Goal: Task Accomplishment & Management: Manage account settings

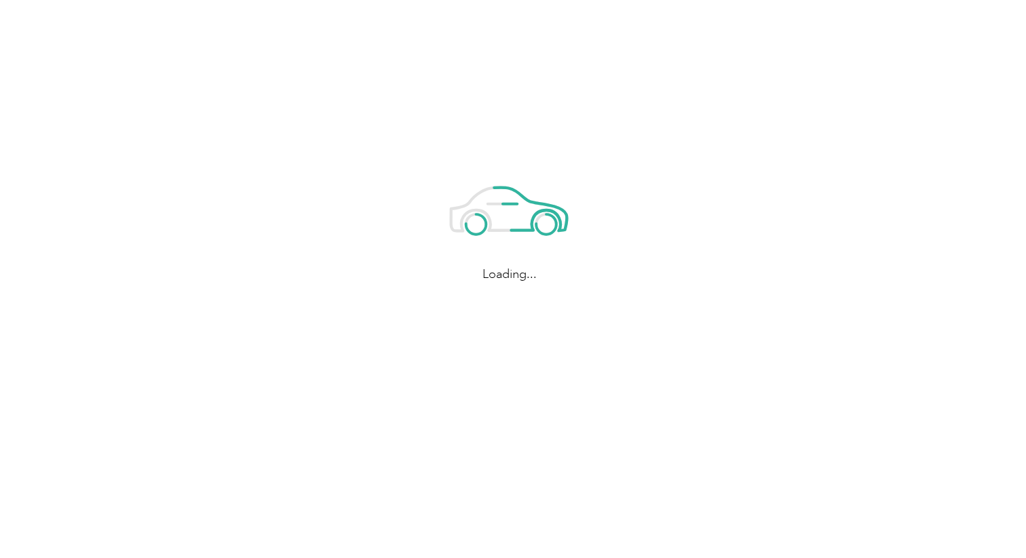
click at [507, 73] on div "Loading..." at bounding box center [509, 223] width 1019 height 446
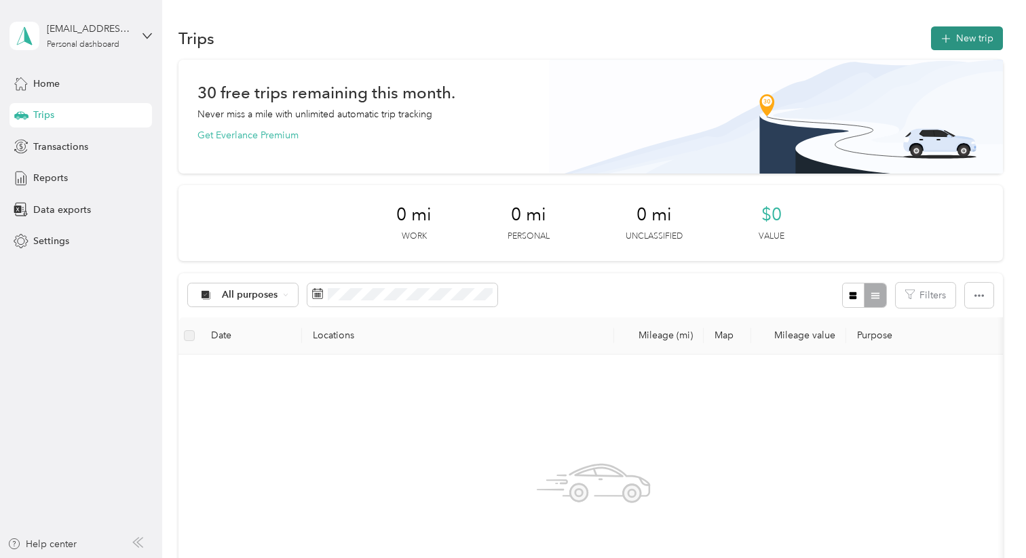
click at [971, 37] on button "New trip" at bounding box center [967, 38] width 72 height 24
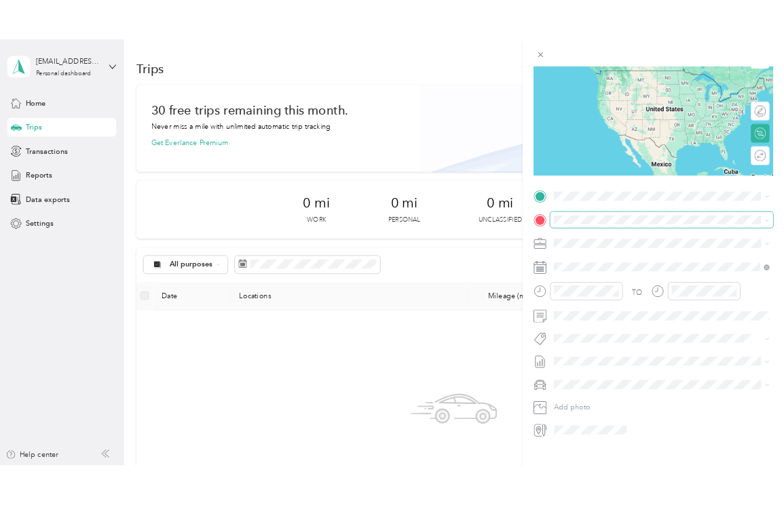
scroll to position [143, 0]
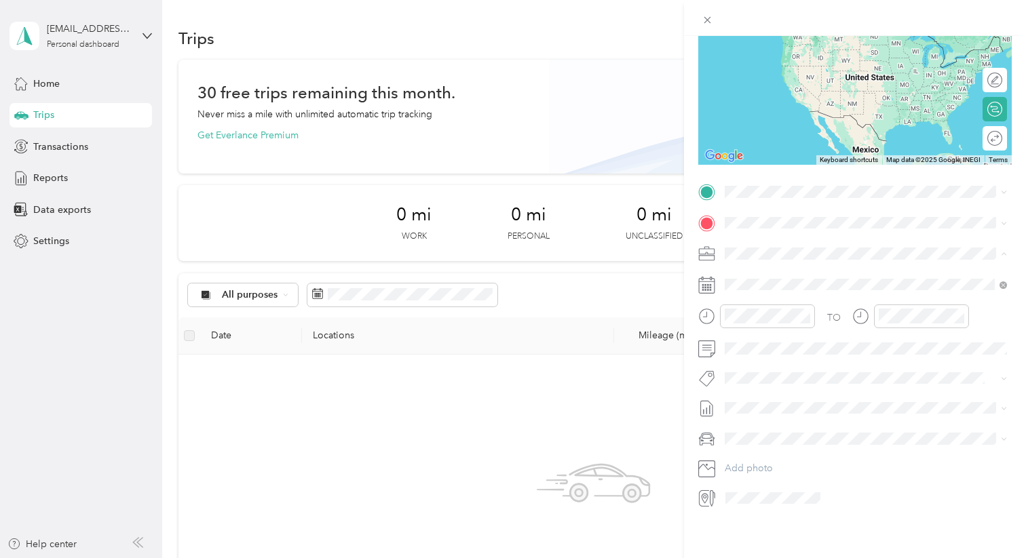
click at [803, 302] on li "Chess Wizards Inc" at bounding box center [866, 301] width 292 height 24
click at [712, 279] on icon at bounding box center [710, 278] width 1 height 3
click at [708, 294] on div at bounding box center [854, 285] width 313 height 22
click at [707, 326] on div at bounding box center [756, 317] width 117 height 24
click at [707, 387] on div "TO Add photo" at bounding box center [854, 345] width 313 height 328
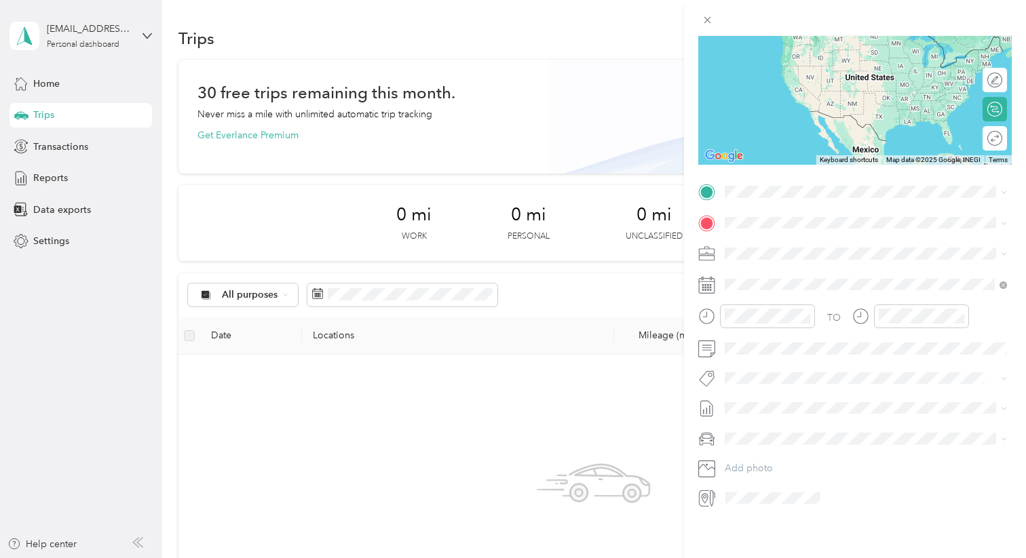
click at [709, 375] on icon at bounding box center [706, 378] width 17 height 17
click at [708, 347] on icon at bounding box center [706, 349] width 17 height 17
click at [698, 168] on div "New Trip Save This trip cannot be edited because it is either under review, app…" at bounding box center [854, 205] width 313 height 607
click at [704, 20] on icon at bounding box center [708, 20] width 12 height 12
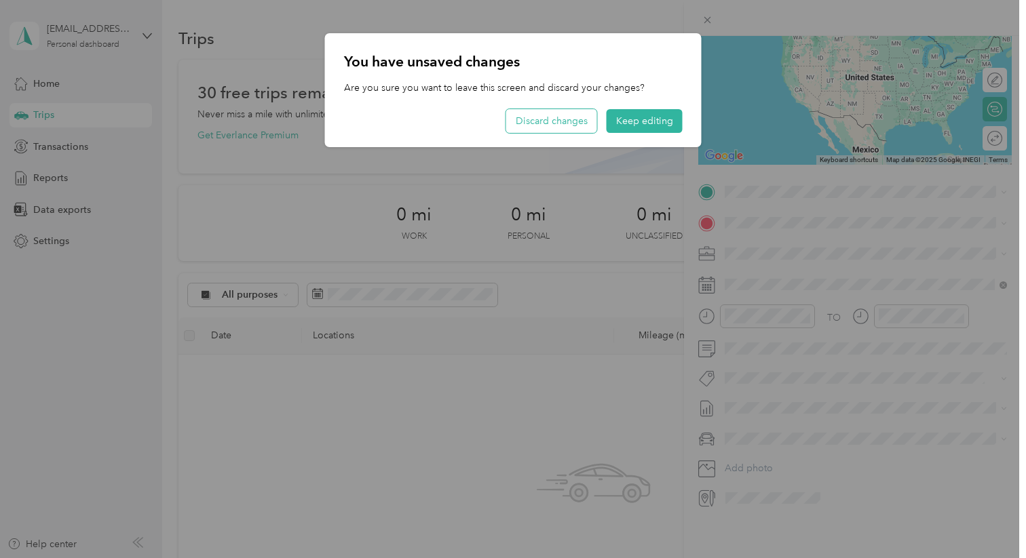
click at [572, 113] on button "Discard changes" at bounding box center [551, 121] width 91 height 24
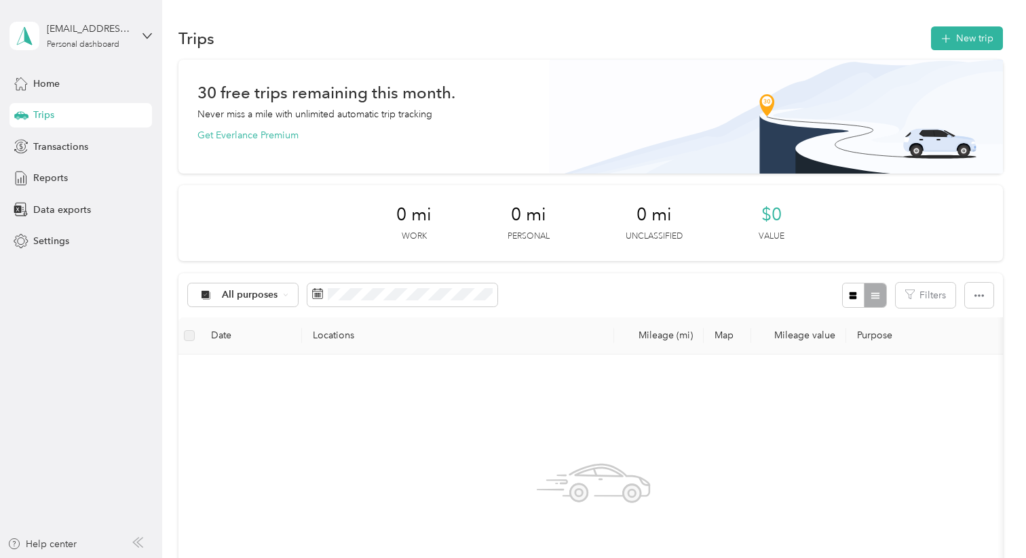
click at [54, 86] on div at bounding box center [513, 279] width 1026 height 558
click at [57, 82] on span "Home" at bounding box center [46, 84] width 26 height 14
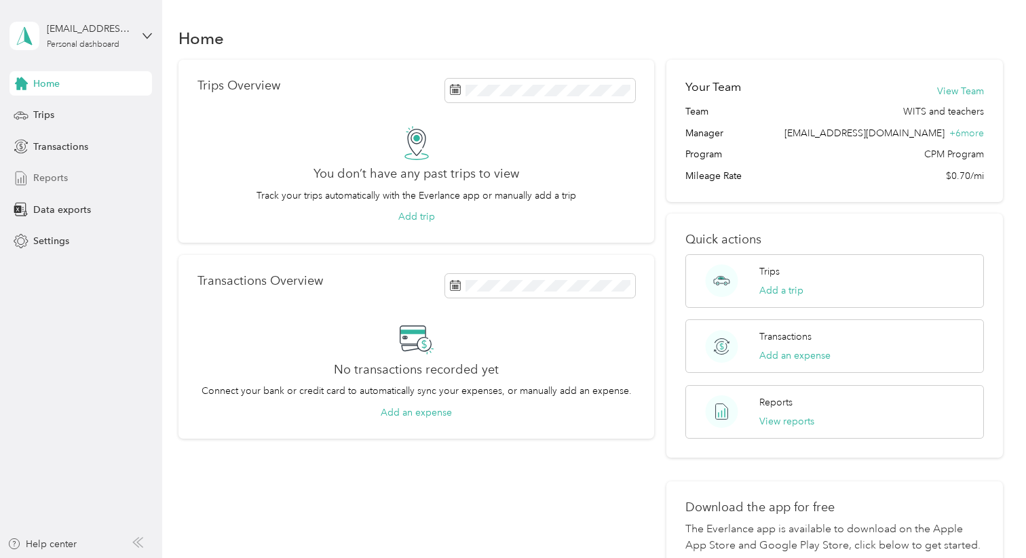
click at [63, 175] on span "Reports" at bounding box center [50, 178] width 35 height 14
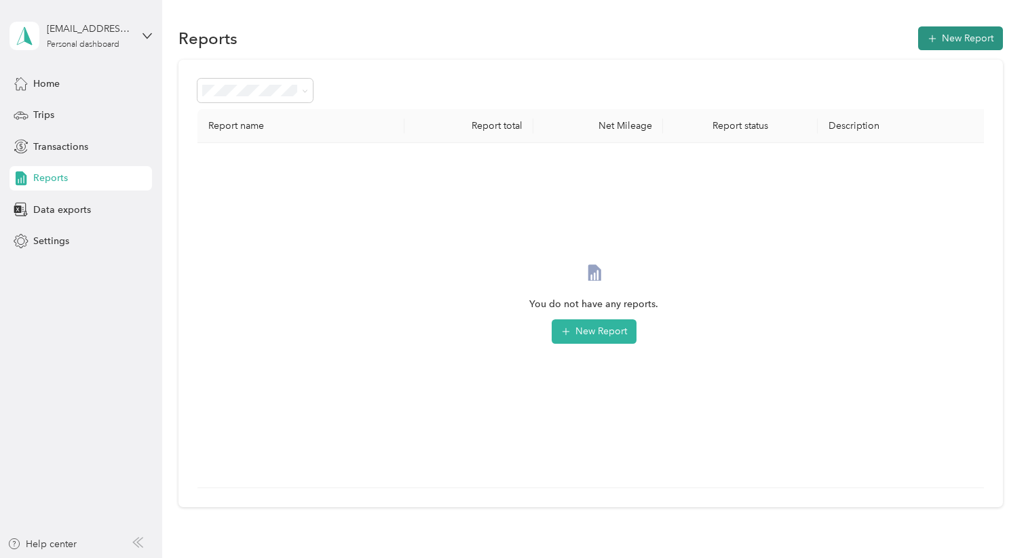
click at [948, 43] on button "New Report" at bounding box center [960, 38] width 85 height 24
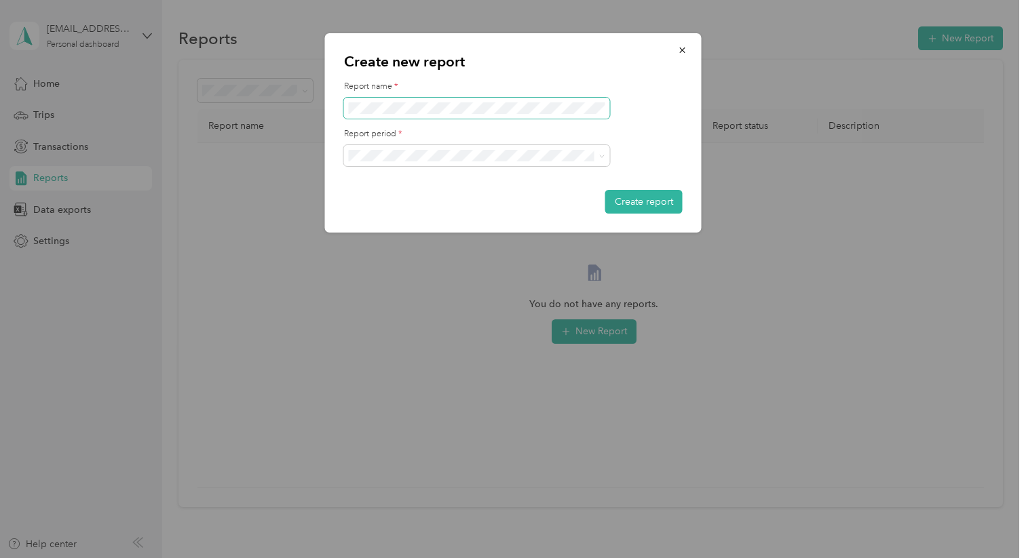
click at [558, 115] on span at bounding box center [477, 109] width 266 height 22
click at [585, 146] on span at bounding box center [477, 156] width 266 height 22
click at [676, 70] on p "Create new report" at bounding box center [513, 61] width 339 height 19
click at [685, 54] on icon "button" at bounding box center [682, 49] width 9 height 9
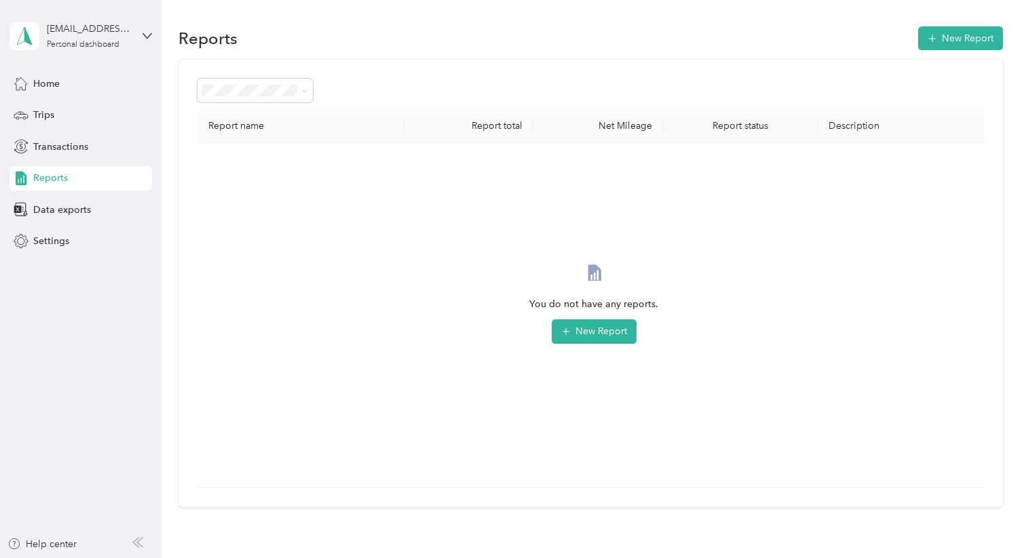
click at [146, 28] on div "[EMAIL_ADDRESS][DOMAIN_NAME] Personal dashboard" at bounding box center [80, 35] width 142 height 47
click at [286, 338] on div "You do not have any reports. New Report" at bounding box center [593, 315] width 771 height 323
click at [95, 86] on div "Home" at bounding box center [80, 83] width 142 height 24
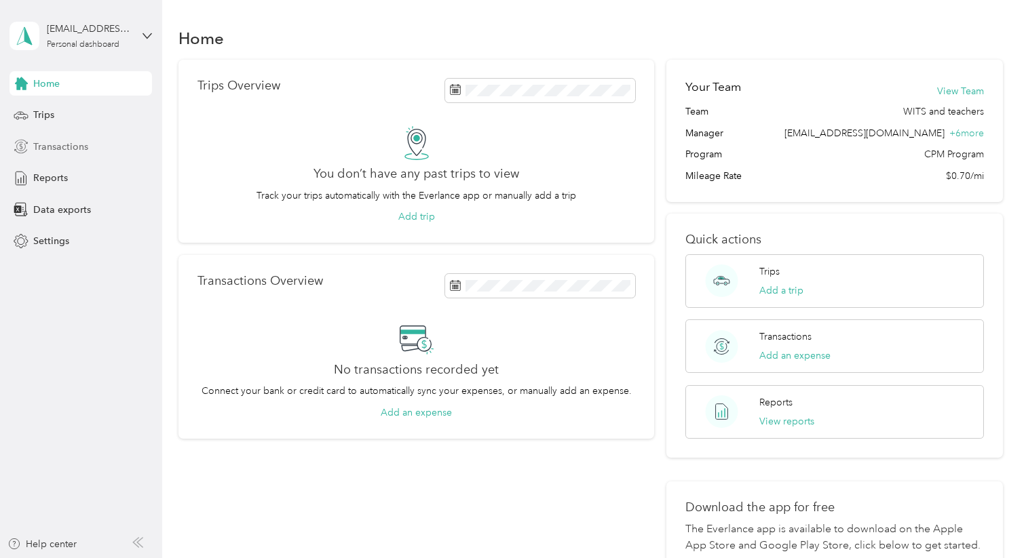
click at [43, 147] on span "Transactions" at bounding box center [60, 147] width 55 height 14
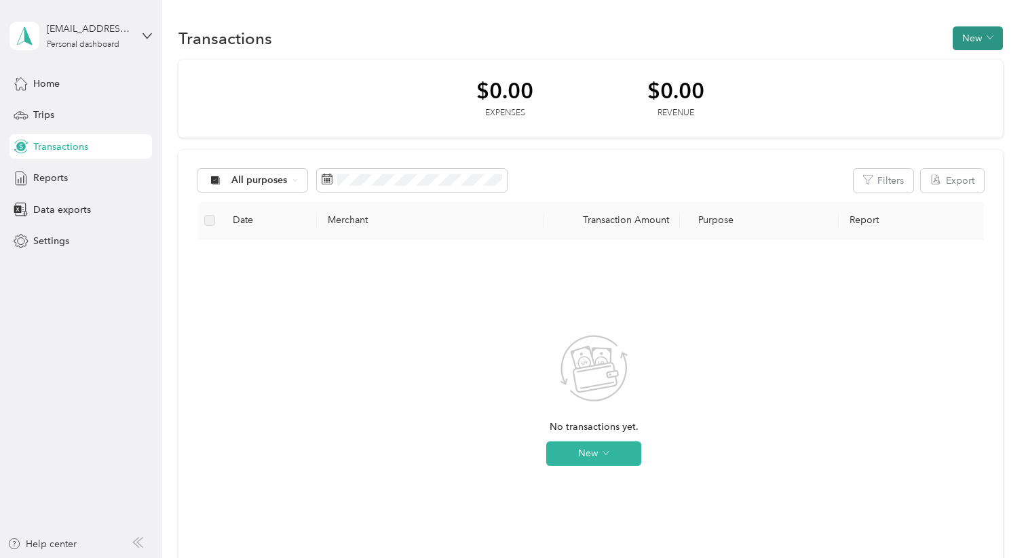
click at [979, 38] on button "New" at bounding box center [978, 38] width 50 height 24
click at [991, 65] on span "Expense" at bounding box center [981, 64] width 37 height 14
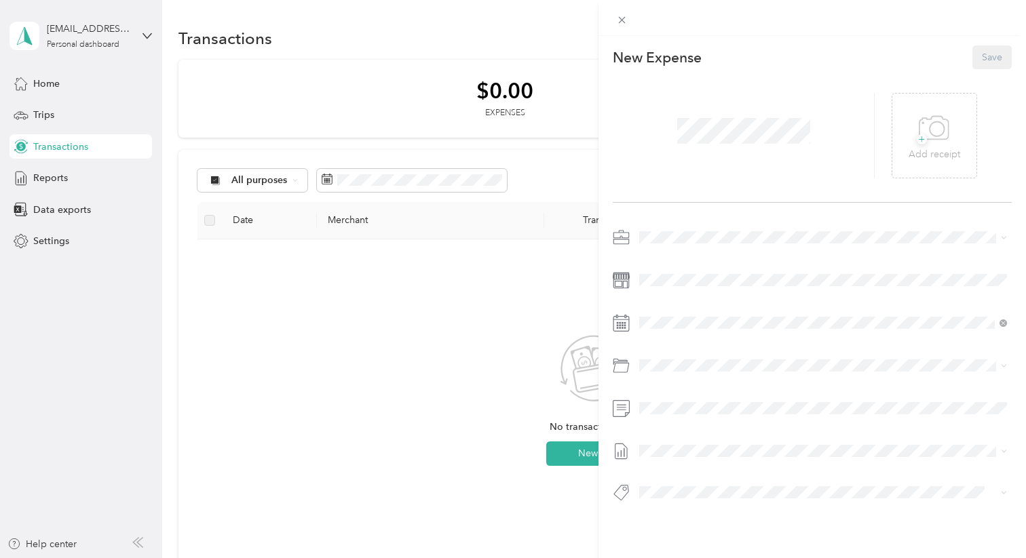
click at [379, 292] on div "This expense cannot be edited because it is either under review, approved, or p…" at bounding box center [513, 279] width 1026 height 558
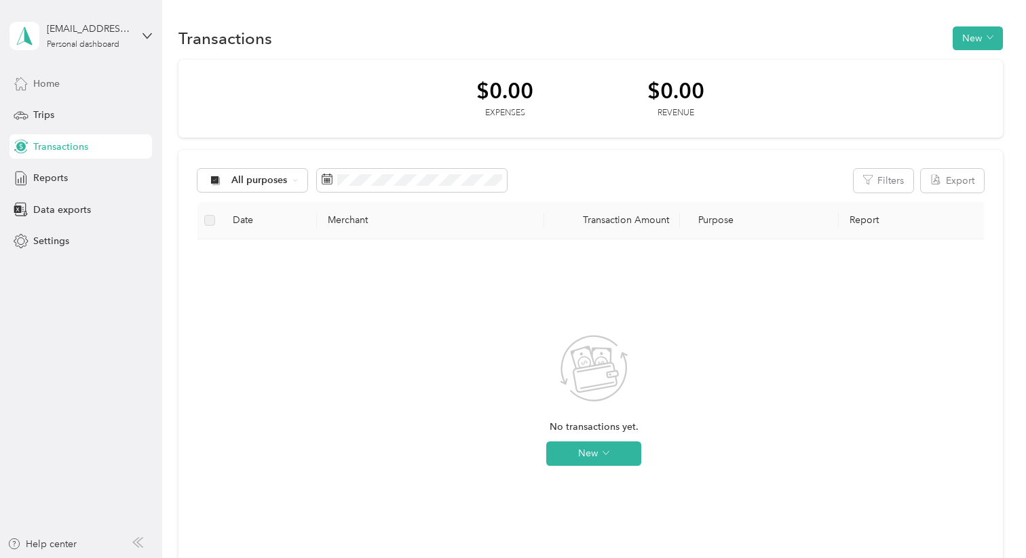
click at [41, 80] on span "Home" at bounding box center [46, 84] width 26 height 14
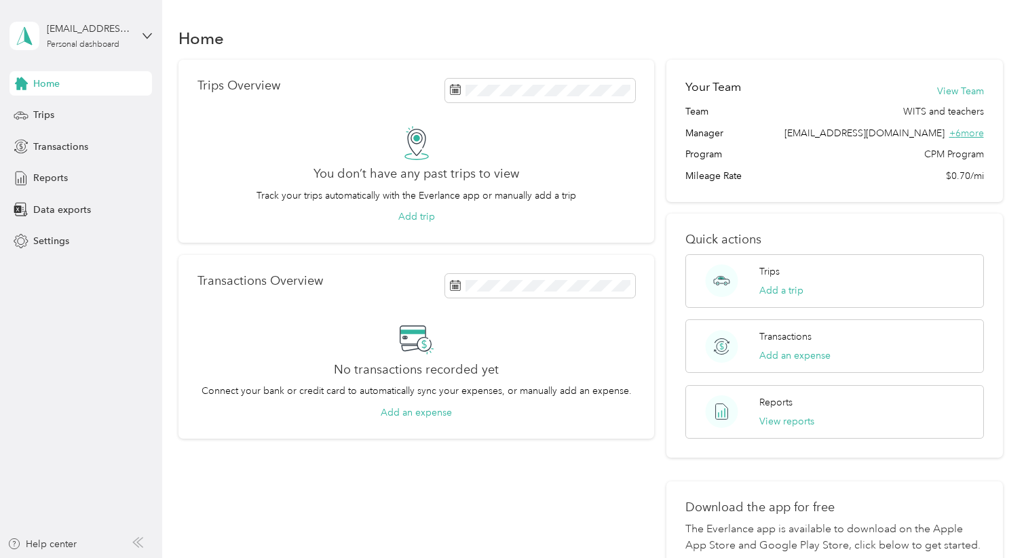
click at [978, 130] on span "+ 6 more" at bounding box center [966, 134] width 35 height 12
click at [779, 417] on button "View reports" at bounding box center [786, 422] width 55 height 14
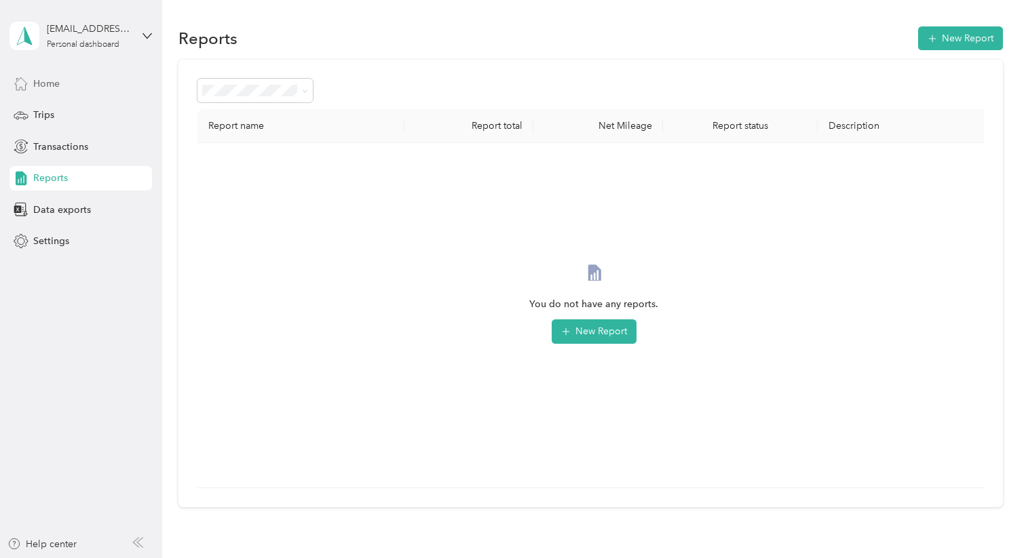
click at [36, 81] on span "Home" at bounding box center [46, 84] width 26 height 14
